Goal: Check status: Check status

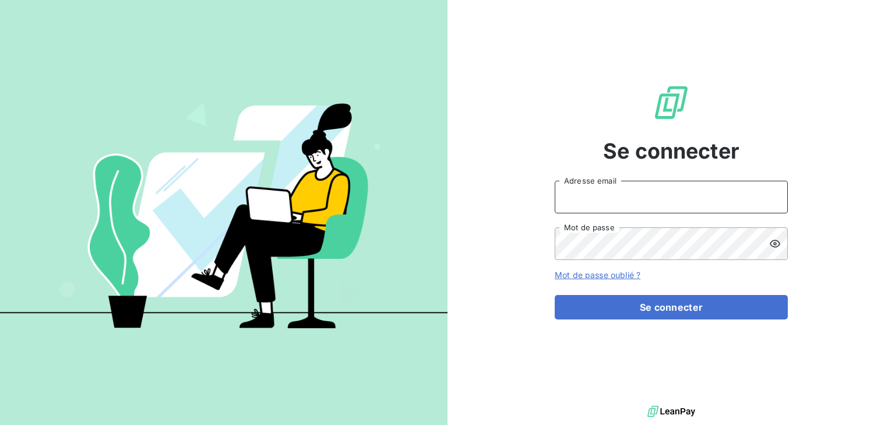
click at [591, 198] on input "Adresse email" at bounding box center [671, 197] width 233 height 33
type input "[PERSON_NAME][EMAIL_ADDRESS][DOMAIN_NAME]"
click at [555, 295] on button "Se connecter" at bounding box center [671, 307] width 233 height 24
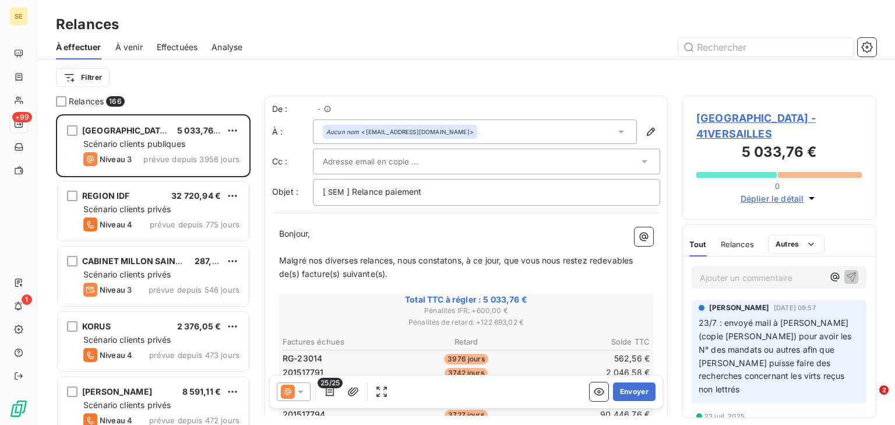
scroll to position [303, 187]
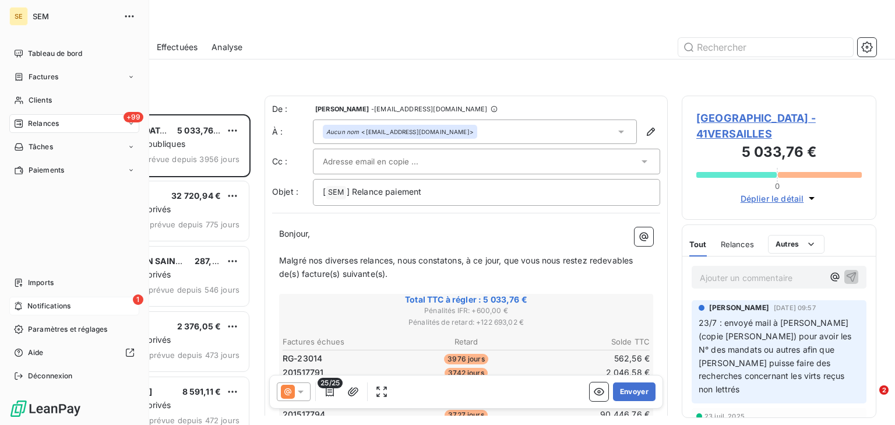
click at [30, 299] on div "1 Notifications" at bounding box center [74, 305] width 130 height 19
click at [45, 122] on span "Relances" at bounding box center [43, 123] width 31 height 10
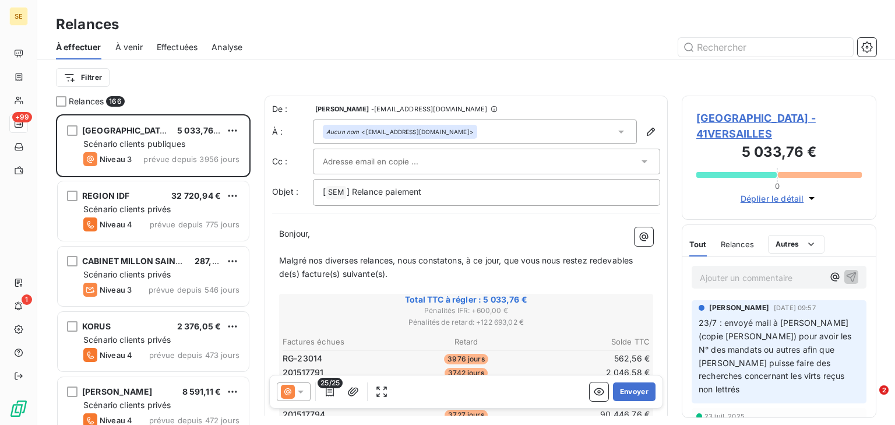
click at [180, 42] on span "Effectuées" at bounding box center [177, 47] width 41 height 12
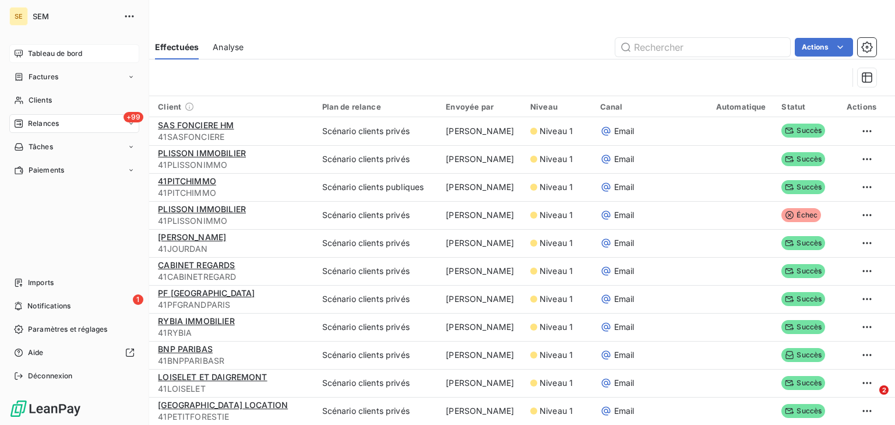
click at [54, 49] on span "Tableau de bord" at bounding box center [55, 53] width 54 height 10
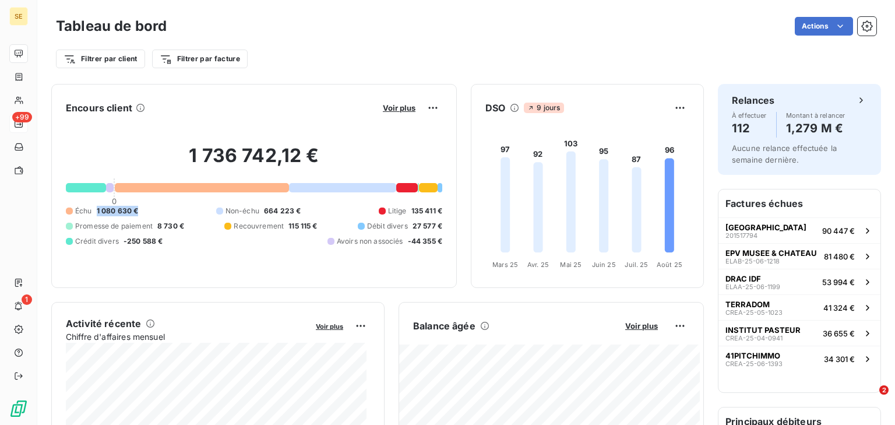
drag, startPoint x: 136, startPoint y: 211, endPoint x: 91, endPoint y: 208, distance: 44.4
click at [91, 208] on div "Échu 1 080 630 €" at bounding box center [102, 211] width 72 height 10
click at [128, 213] on span "1 080 630 €" at bounding box center [118, 211] width 42 height 10
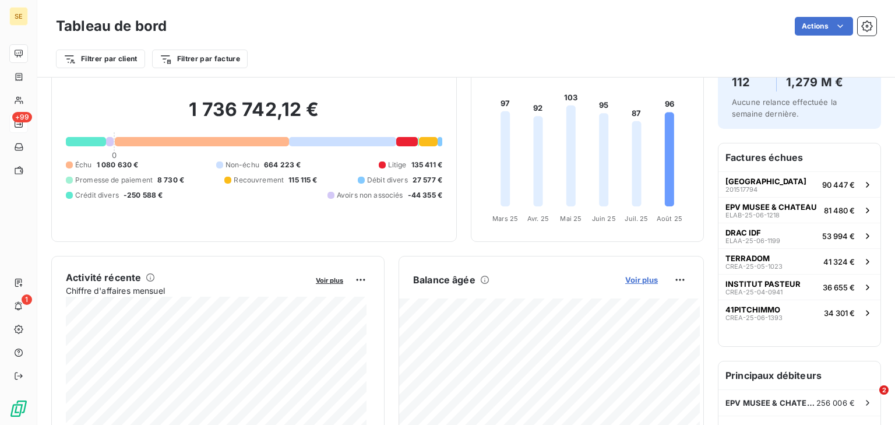
click at [625, 275] on span "Voir plus" at bounding box center [641, 279] width 33 height 9
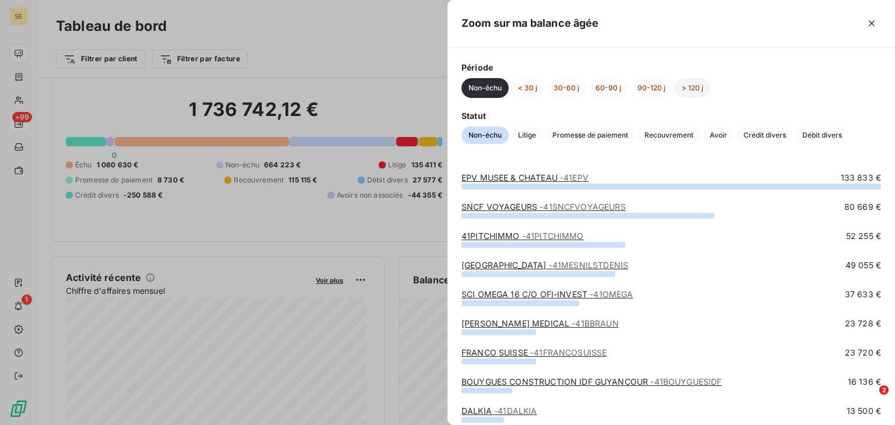
click at [693, 93] on button "> 120 j" at bounding box center [693, 88] width 36 height 20
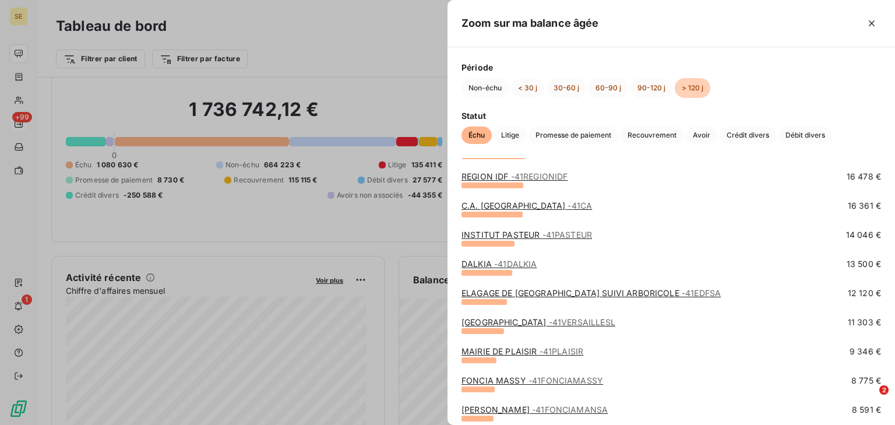
scroll to position [93, 0]
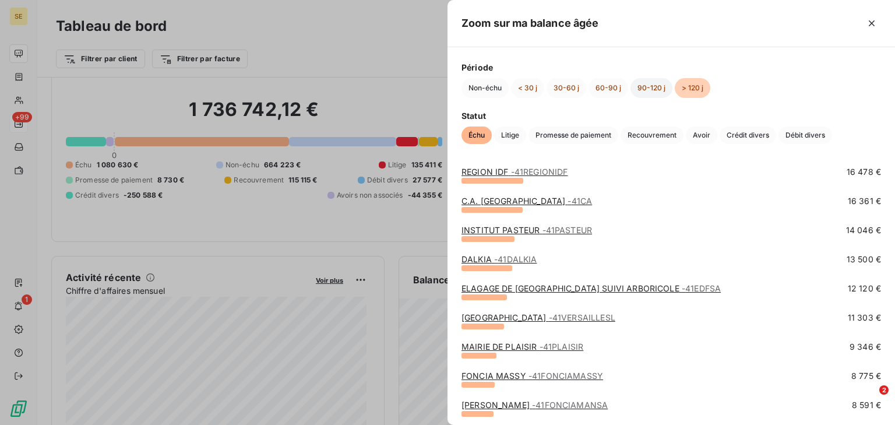
click at [648, 80] on button "90-120 j" at bounding box center [651, 88] width 42 height 20
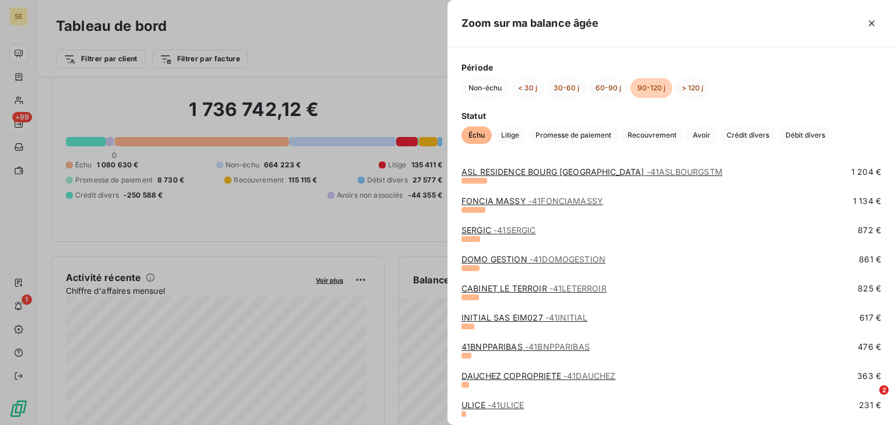
scroll to position [387, 0]
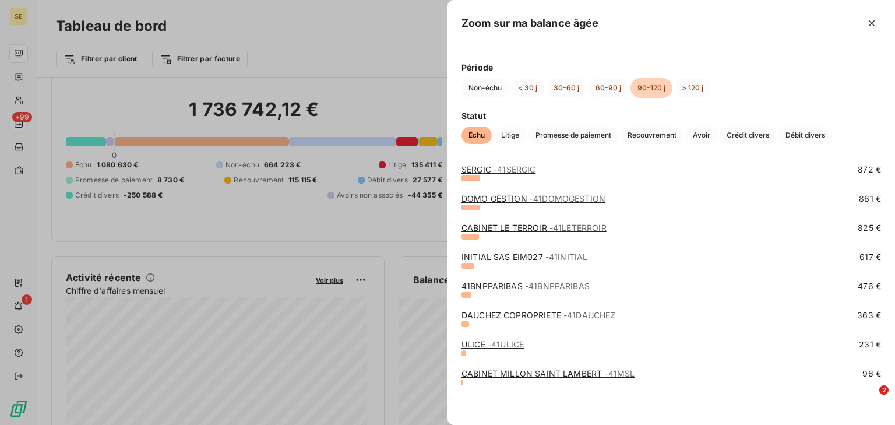
click at [595, 77] on div "Période Non-échu < 30 j 30-60 j 60-90 j 90-120 j > 120 j" at bounding box center [670, 79] width 419 height 37
click at [599, 84] on button "60-90 j" at bounding box center [608, 88] width 40 height 20
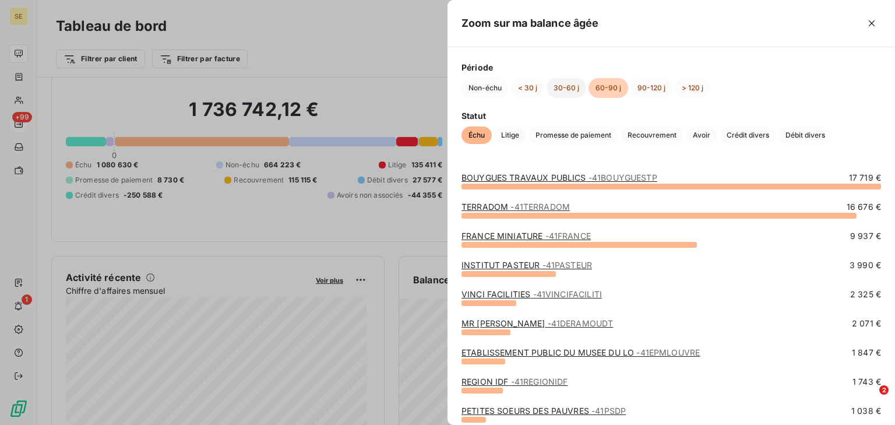
click at [565, 84] on button "30-60 j" at bounding box center [566, 88] width 40 height 20
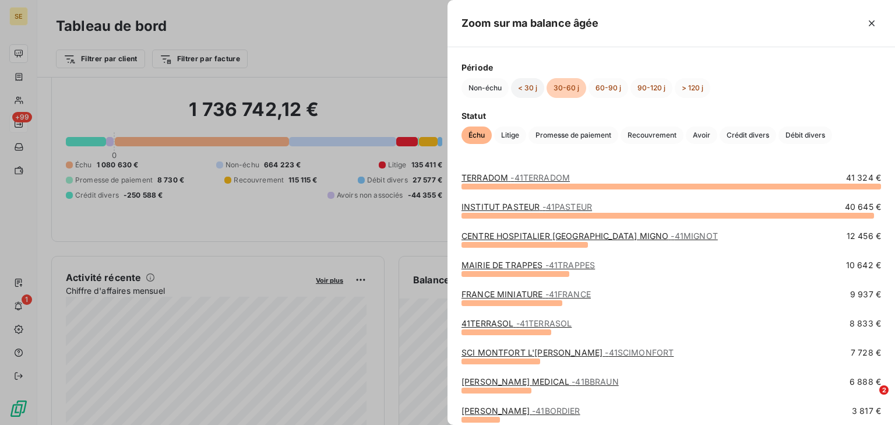
click at [527, 89] on button "< 30 j" at bounding box center [527, 88] width 33 height 20
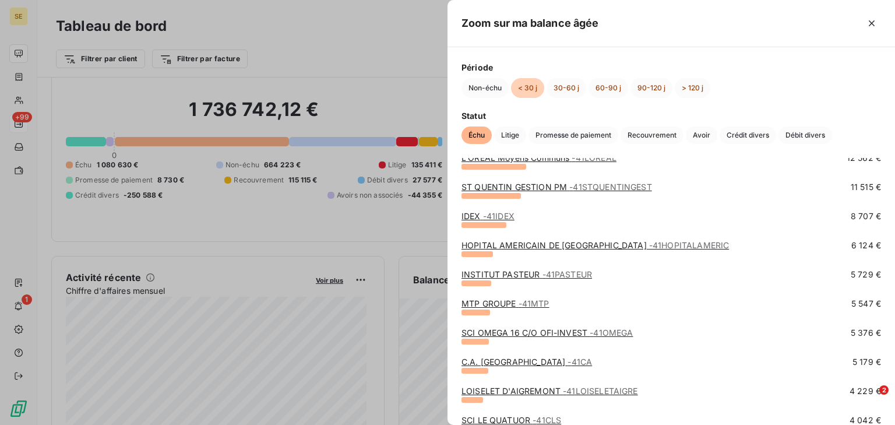
scroll to position [233, 0]
